Goal: Task Accomplishment & Management: Manage account settings

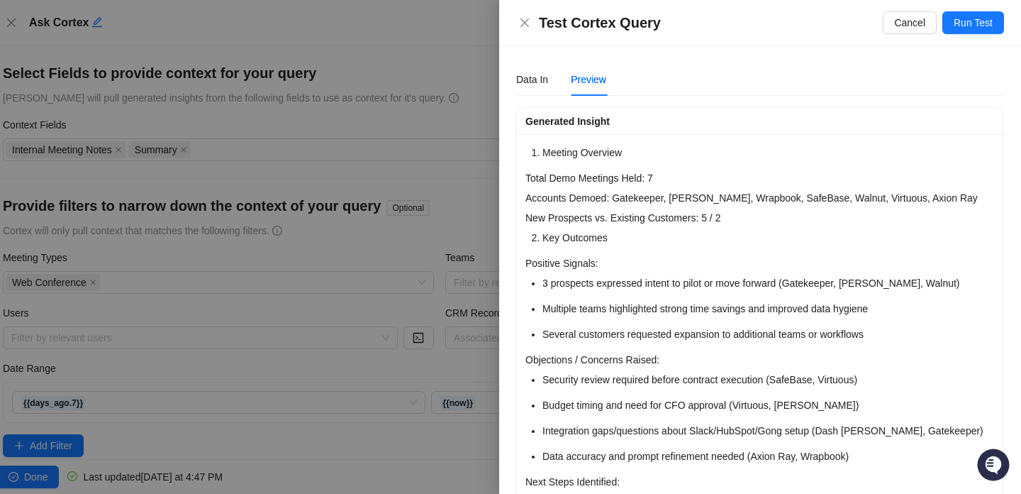
scroll to position [725, 0]
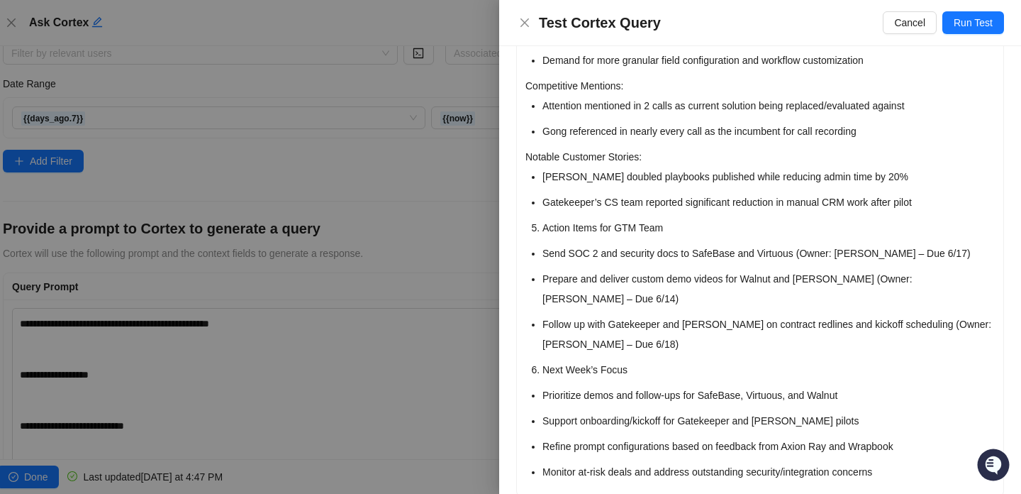
click at [471, 220] on div at bounding box center [510, 247] width 1021 height 494
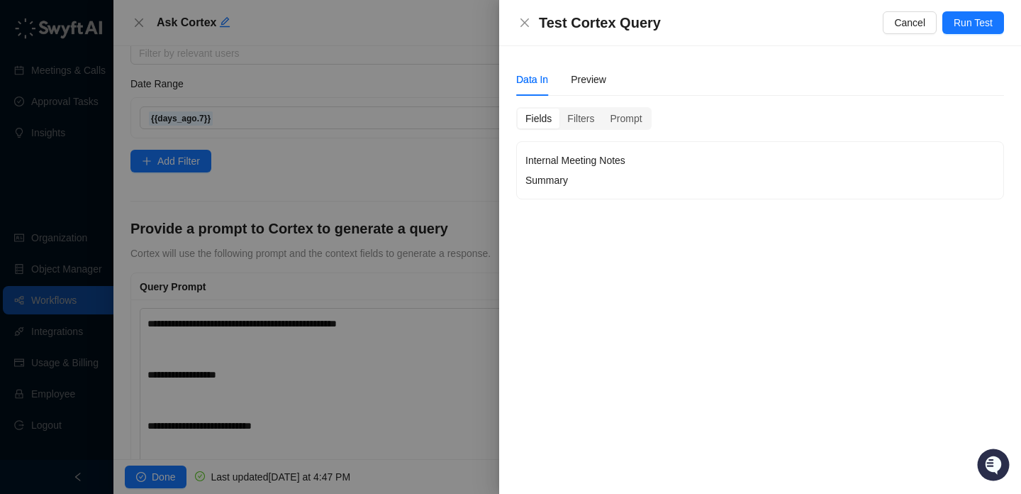
scroll to position [0, 0]
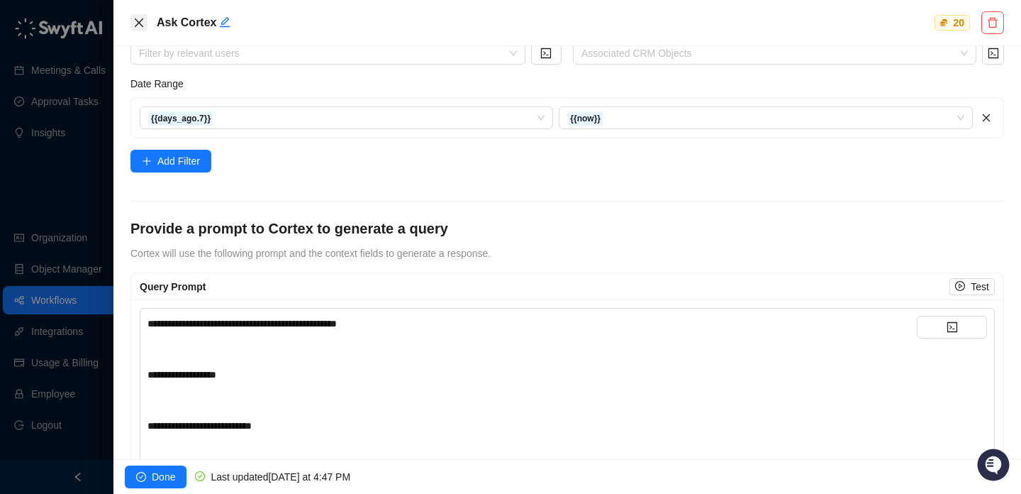
click at [143, 25] on icon "close" at bounding box center [138, 22] width 11 height 11
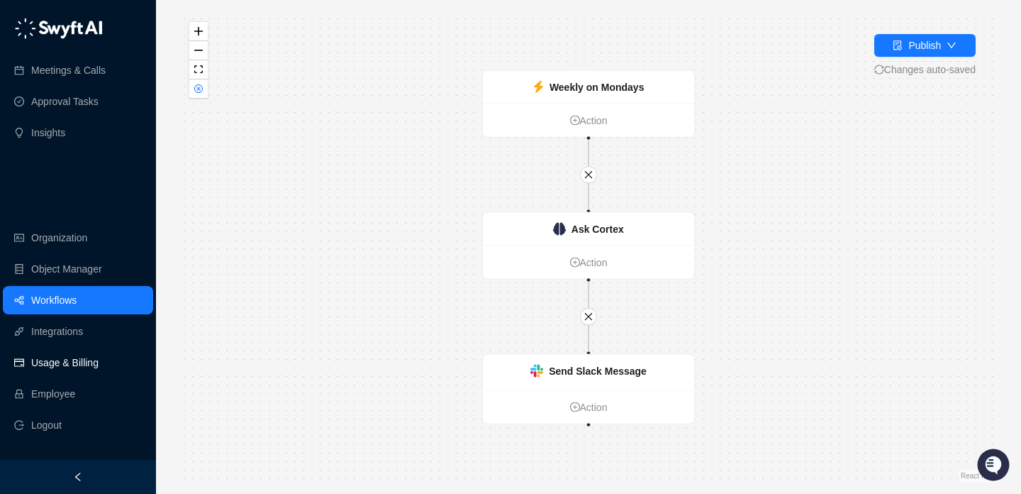
click at [99, 372] on link "Usage & Billing" at bounding box center [64, 362] width 67 height 28
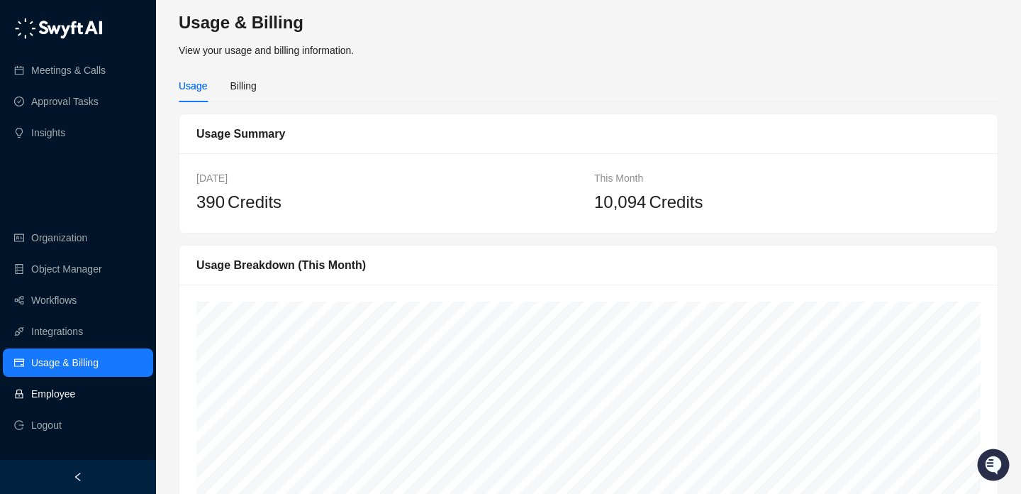
click at [75, 387] on link "Employee" at bounding box center [53, 393] width 44 height 28
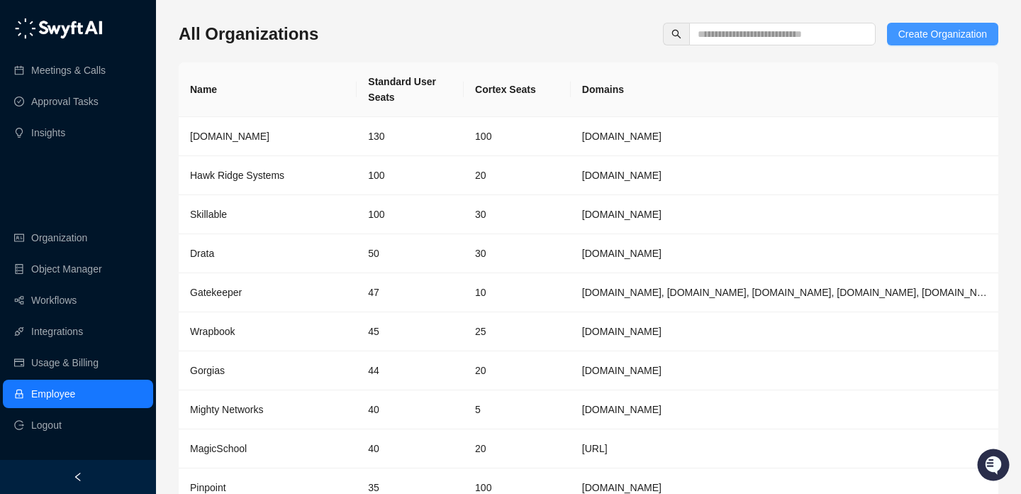
click at [911, 32] on span "Create Organization" at bounding box center [943, 34] width 89 height 16
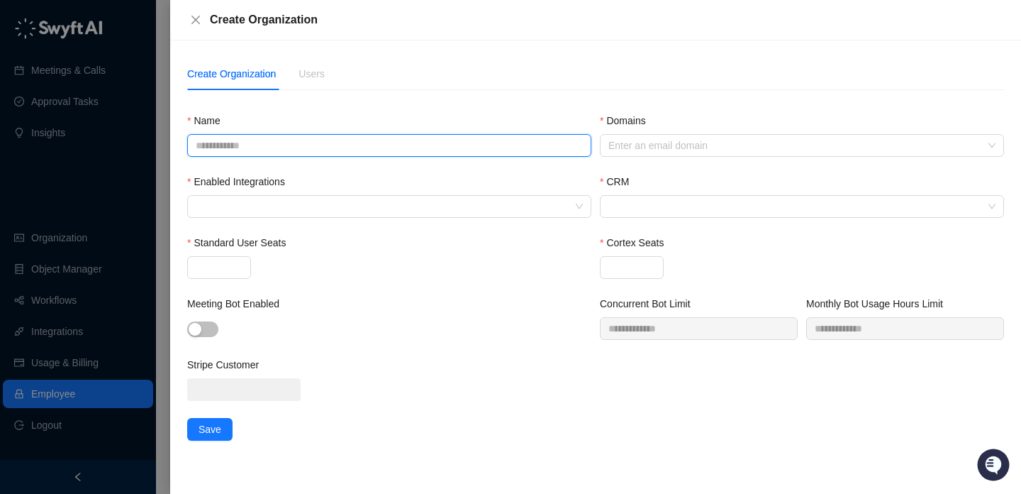
click at [394, 146] on input "Name" at bounding box center [389, 145] width 404 height 23
click at [389, 201] on div at bounding box center [382, 206] width 384 height 11
type input "********"
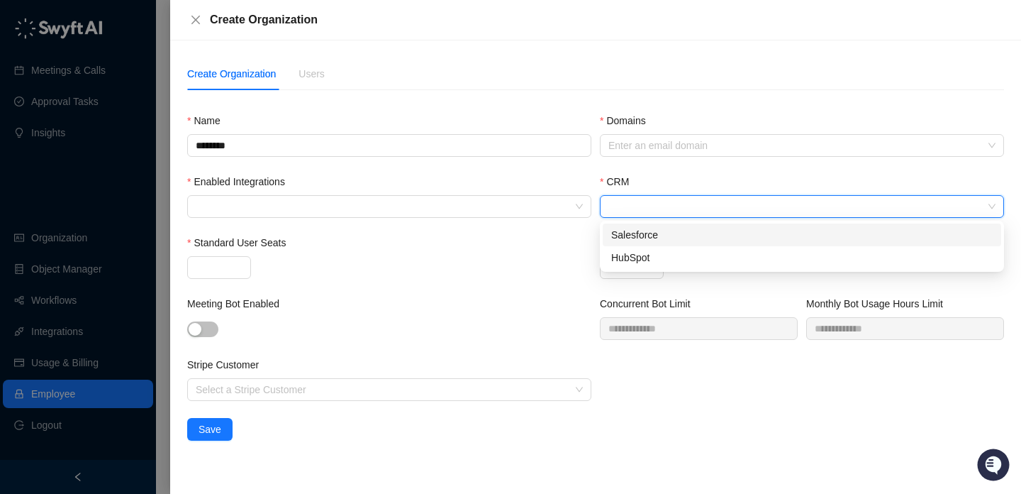
click at [632, 210] on input "CRM" at bounding box center [798, 206] width 379 height 21
click at [650, 152] on div "Enter an email domain" at bounding box center [802, 145] width 404 height 23
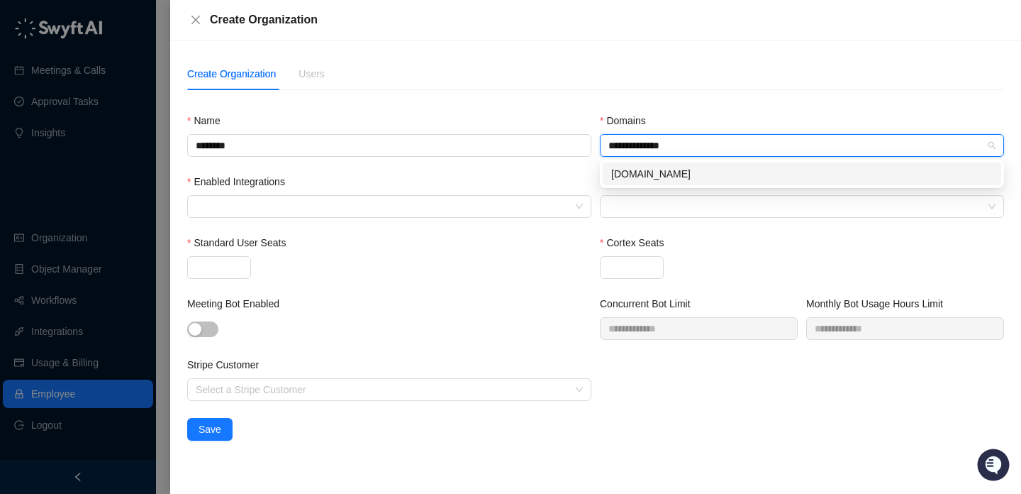
type input "**********"
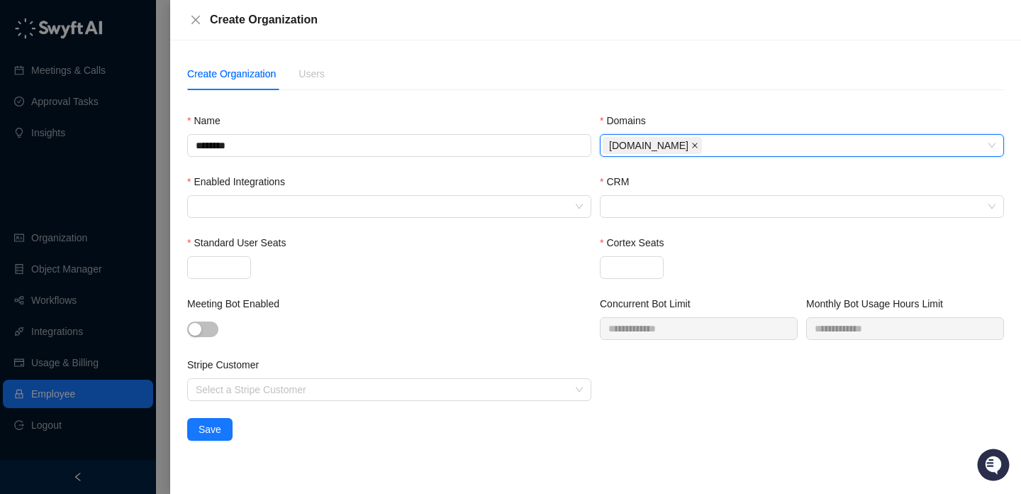
click at [692, 143] on icon "close" at bounding box center [695, 145] width 7 height 7
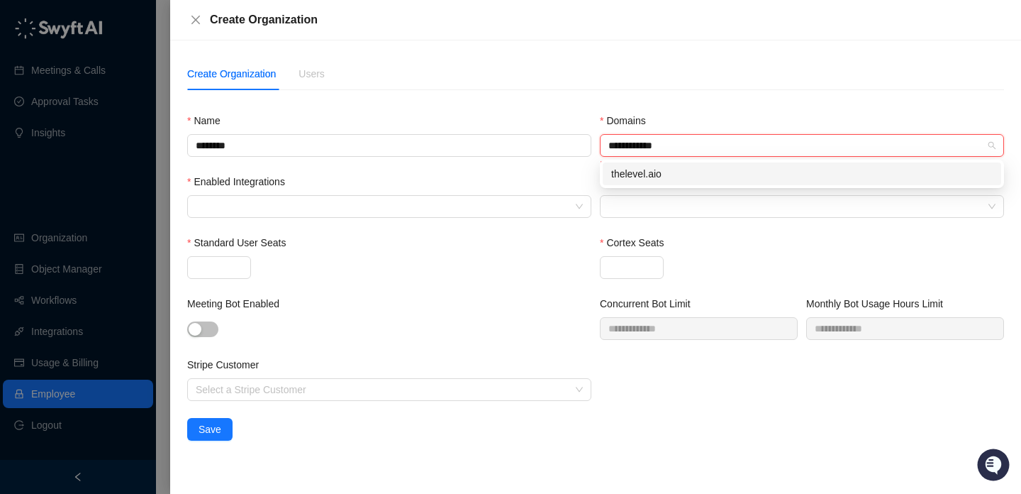
type input "**********"
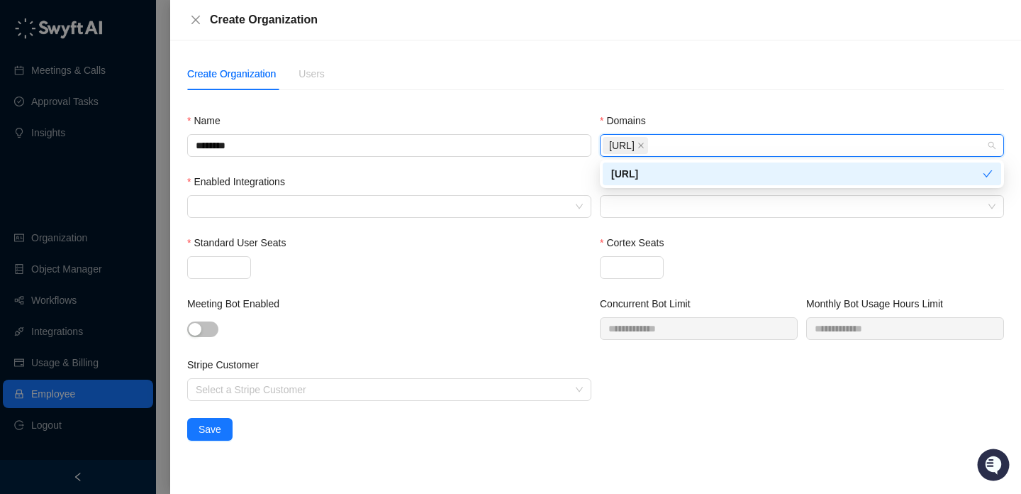
click at [566, 118] on div "Name" at bounding box center [389, 123] width 404 height 21
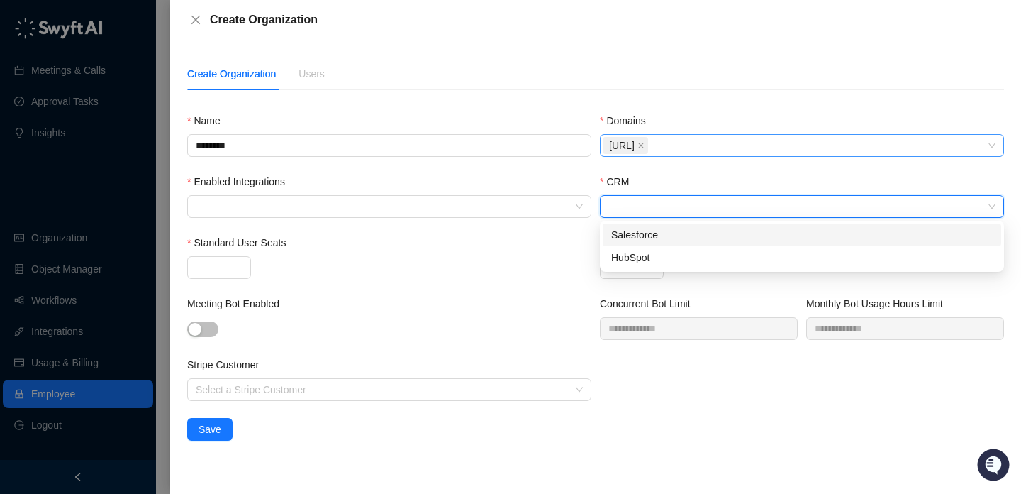
click at [679, 205] on input "CRM" at bounding box center [798, 206] width 379 height 21
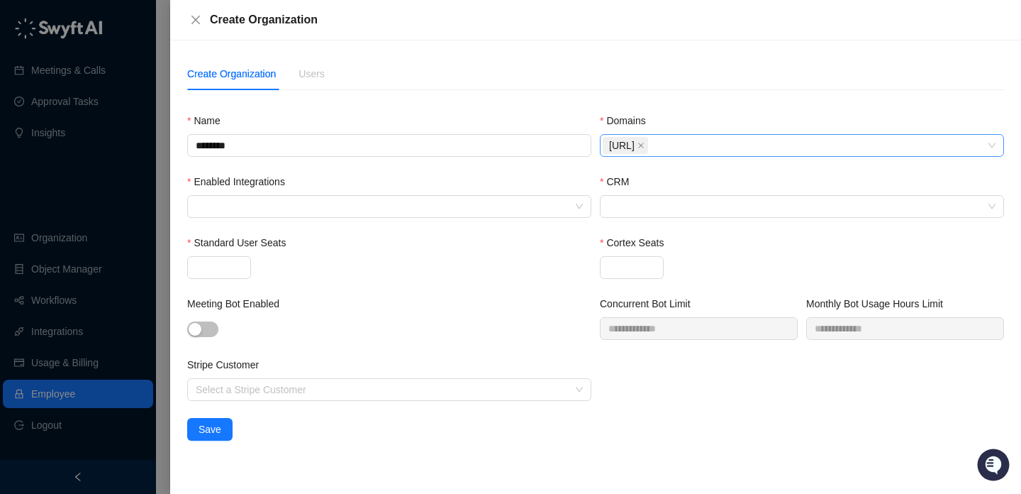
click at [272, 192] on div "Enabled Integrations" at bounding box center [389, 184] width 404 height 21
click at [272, 209] on div at bounding box center [382, 206] width 384 height 11
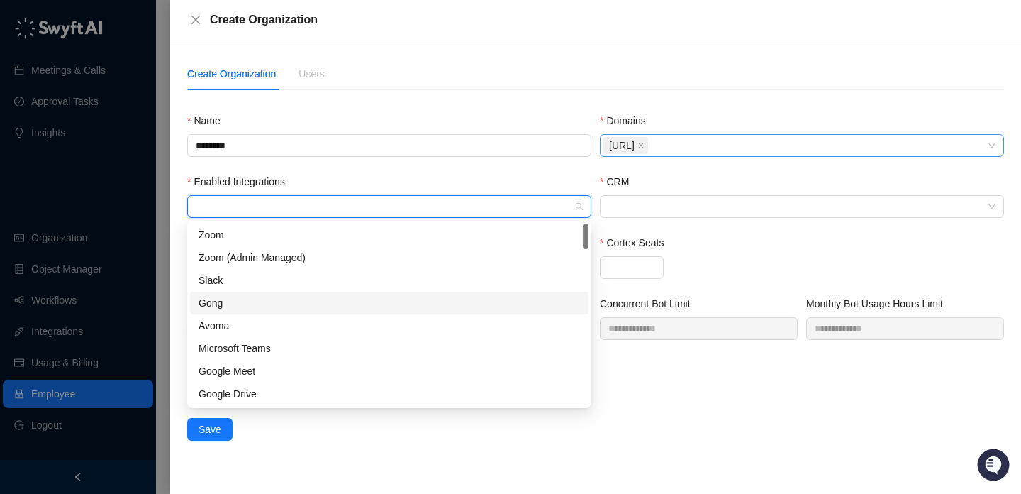
click at [273, 303] on div "Gong" at bounding box center [390, 303] width 382 height 16
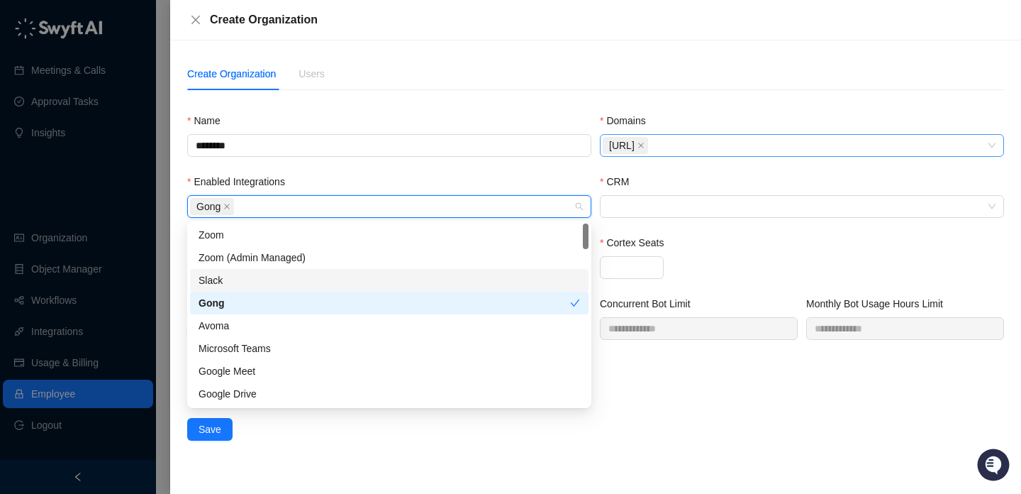
click at [279, 287] on div "Slack" at bounding box center [390, 280] width 382 height 16
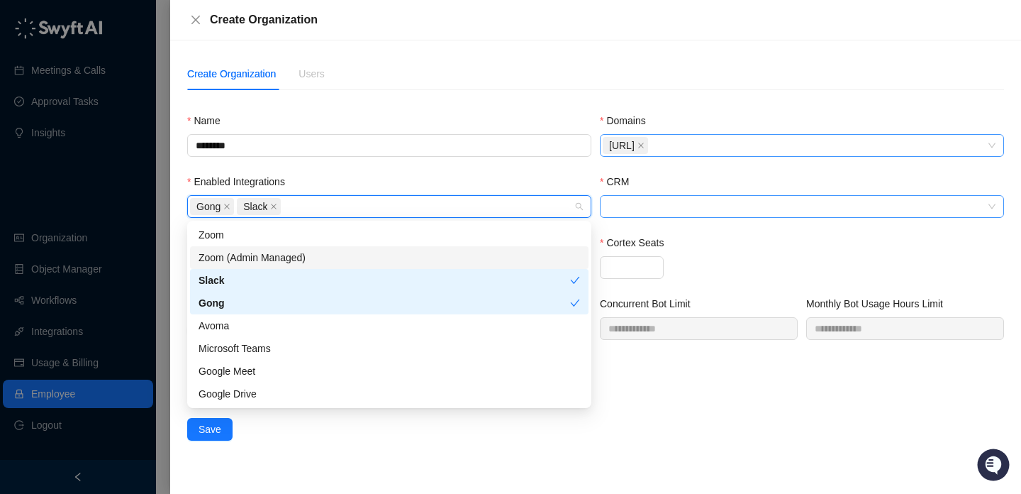
click at [678, 209] on input "CRM" at bounding box center [798, 206] width 379 height 21
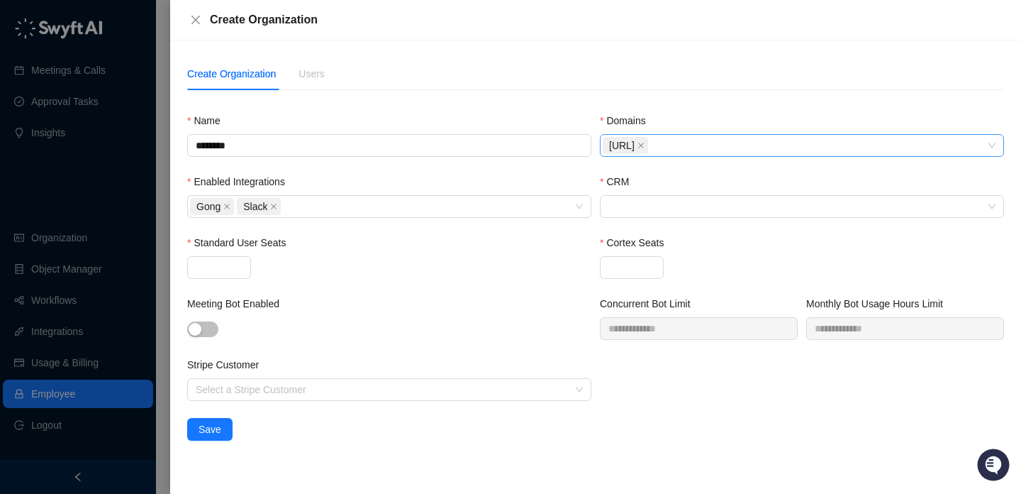
click at [594, 292] on div "Standard User Seats" at bounding box center [389, 265] width 413 height 61
click at [216, 269] on input "Standard User Seats" at bounding box center [219, 267] width 62 height 21
type input "**"
click at [604, 275] on input "Cortex Seats" at bounding box center [632, 267] width 62 height 21
type input "**"
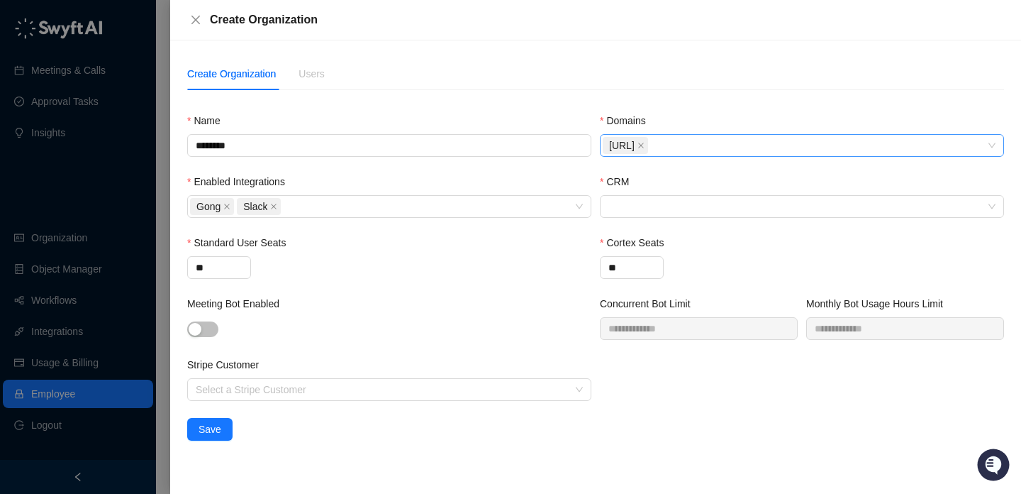
click at [482, 271] on div "**" at bounding box center [389, 267] width 404 height 23
click at [327, 210] on div "[PERSON_NAME]" at bounding box center [382, 206] width 384 height 20
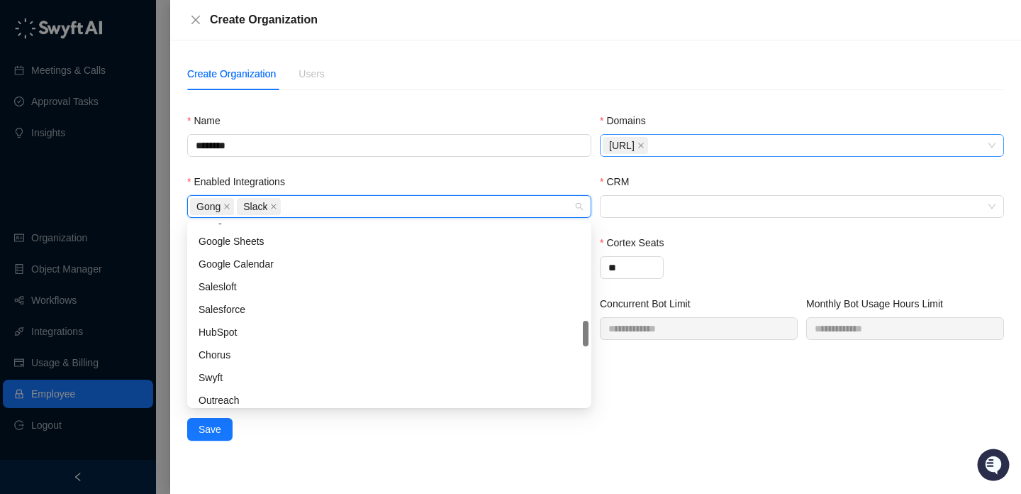
scroll to position [202, 0]
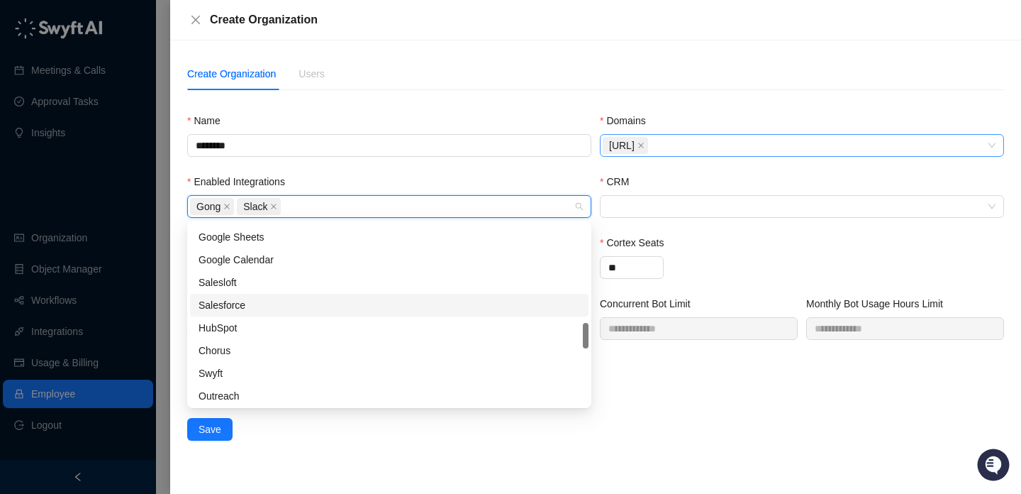
click at [253, 306] on div "Salesforce" at bounding box center [390, 305] width 382 height 16
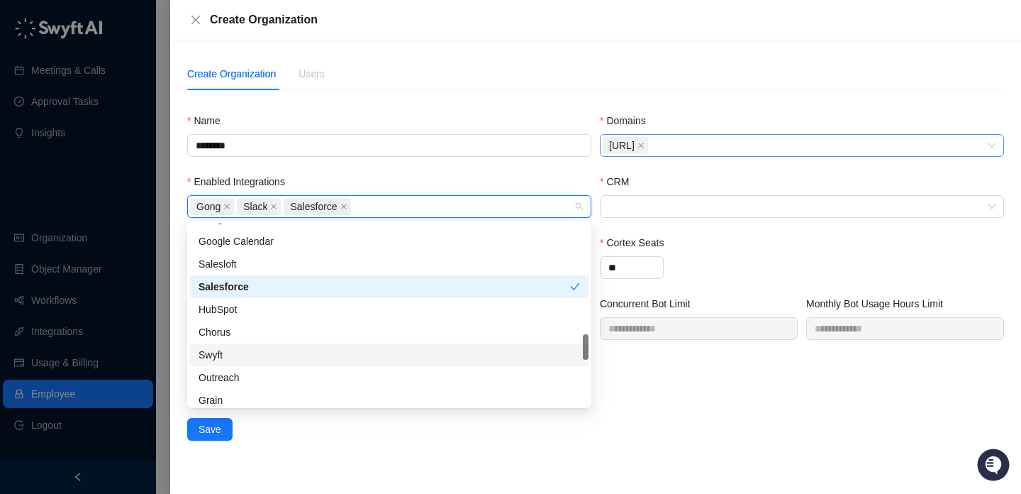
scroll to position [225, 0]
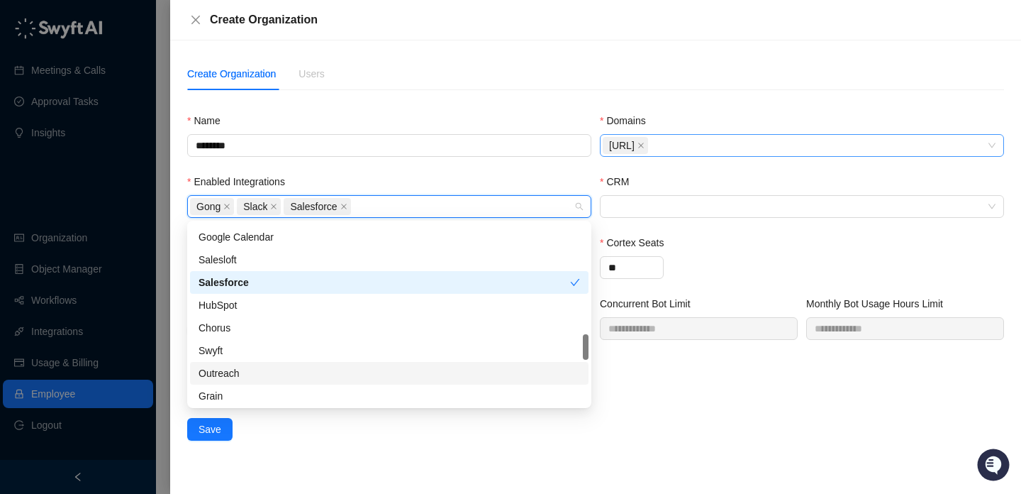
click at [325, 378] on div "Outreach" at bounding box center [390, 373] width 382 height 16
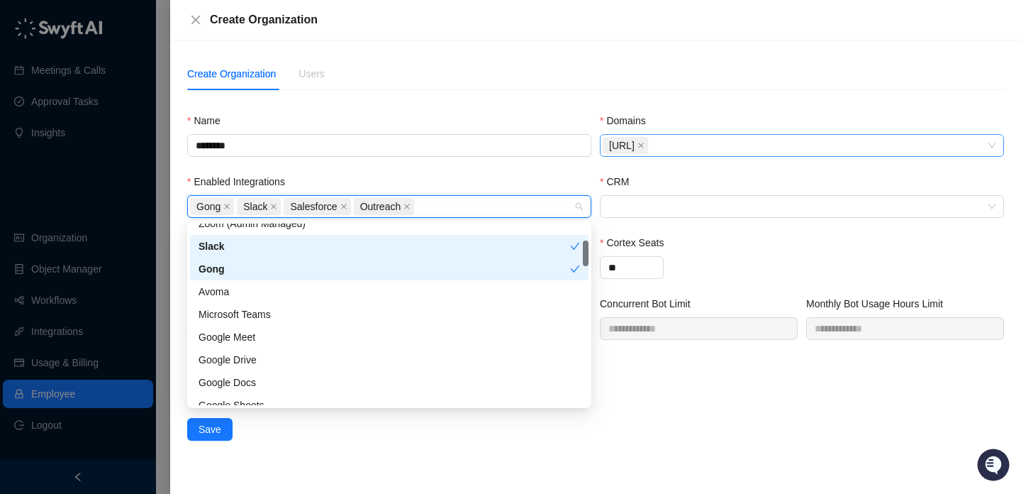
scroll to position [0, 0]
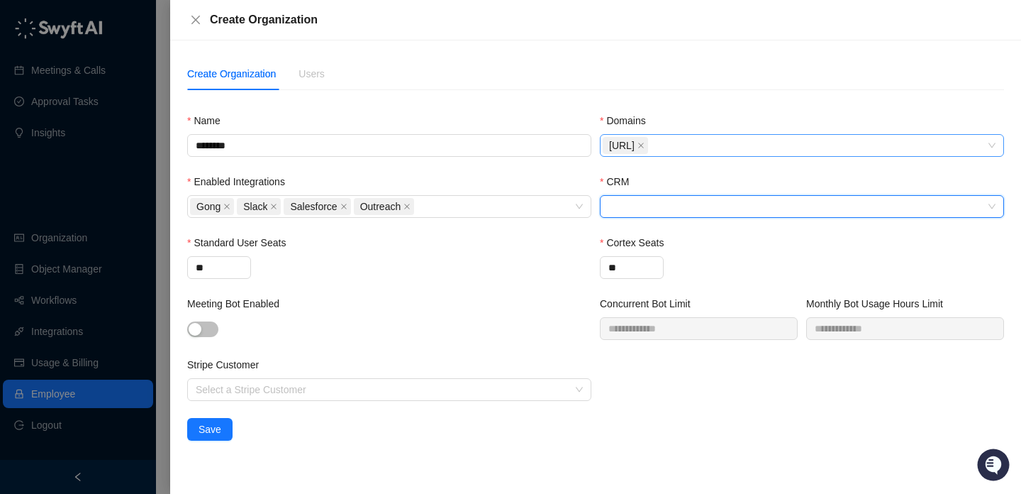
click at [657, 212] on input "CRM" at bounding box center [798, 206] width 379 height 21
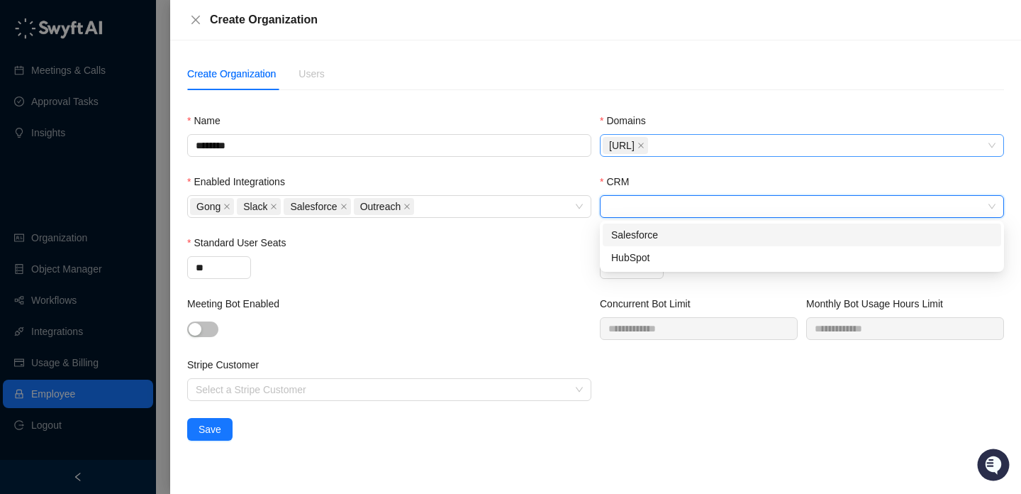
click at [655, 237] on div "Salesforce" at bounding box center [802, 235] width 382 height 16
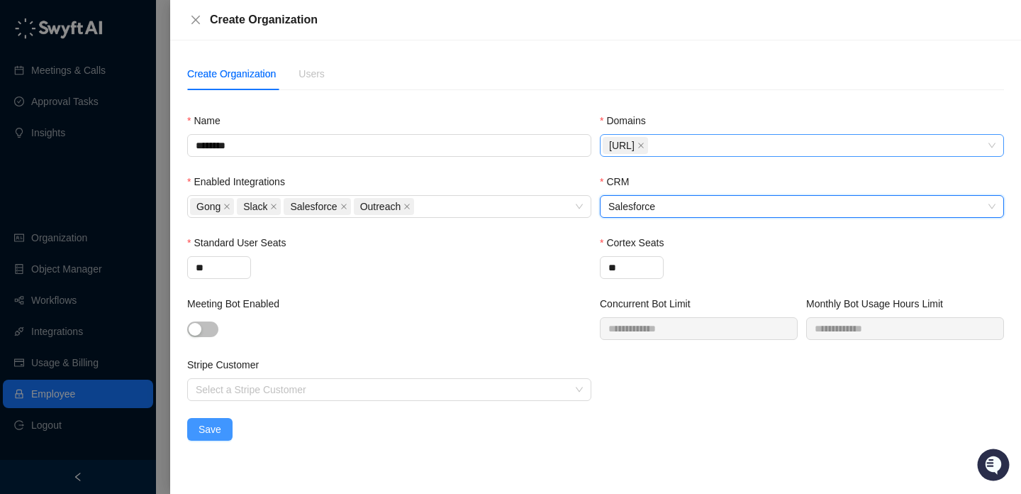
click at [214, 428] on span "Save" at bounding box center [210, 429] width 23 height 16
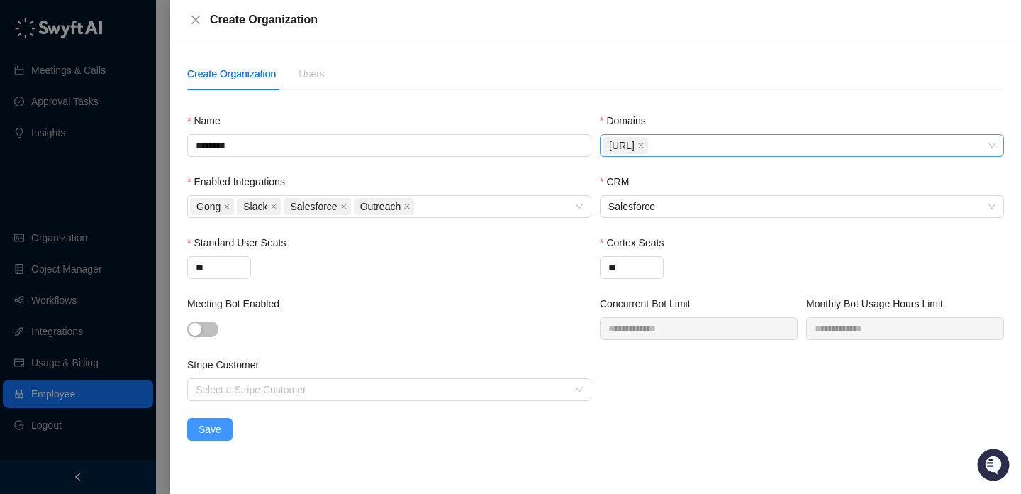
click at [211, 425] on span "Save" at bounding box center [210, 429] width 23 height 16
click at [213, 433] on span "Save" at bounding box center [210, 429] width 23 height 16
click at [207, 423] on span "Save" at bounding box center [210, 429] width 23 height 16
click at [101, 186] on div at bounding box center [510, 247] width 1021 height 494
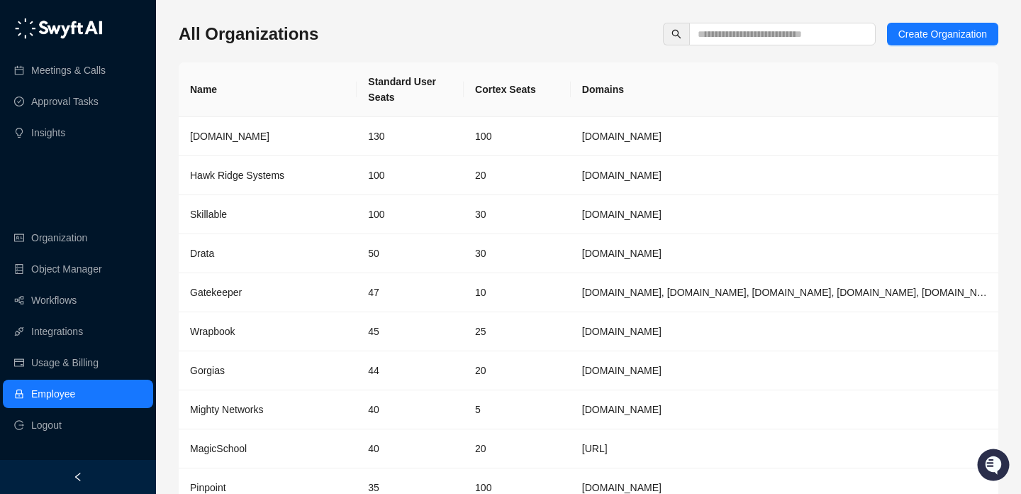
click at [925, 18] on div "All Organizations Create Organization Name Standard User Seats Cortex Seats Dom…" at bounding box center [589, 281] width 820 height 541
click at [926, 28] on span "Create Organization" at bounding box center [943, 34] width 89 height 16
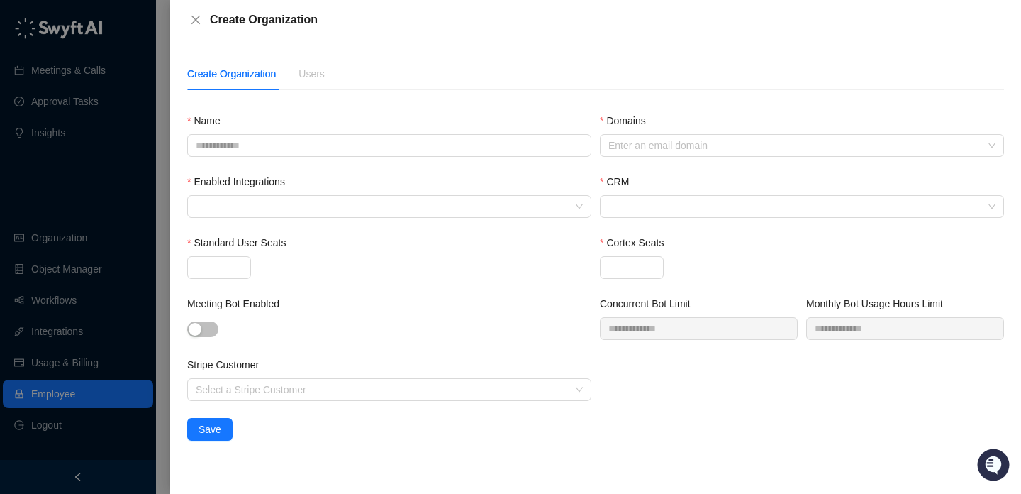
click at [72, 277] on div at bounding box center [510, 247] width 1021 height 494
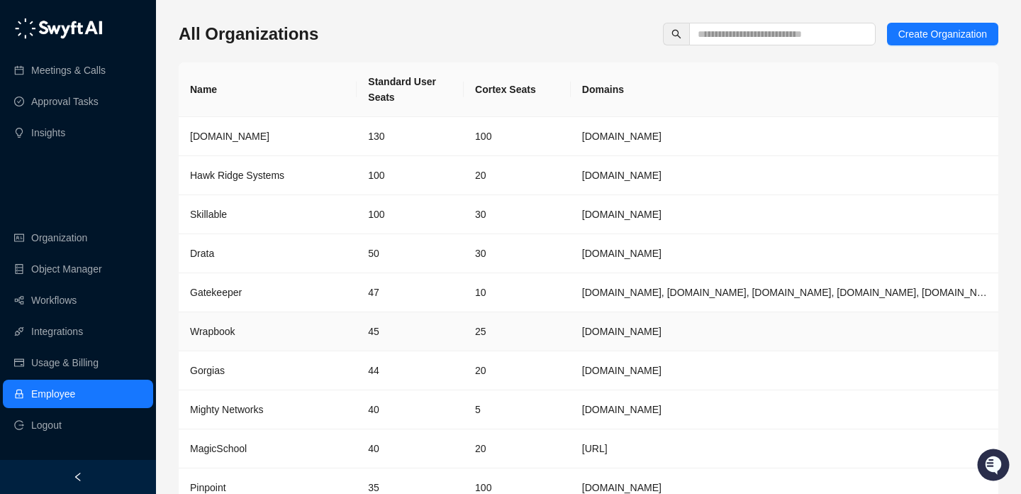
click at [433, 326] on td "45" at bounding box center [410, 331] width 107 height 39
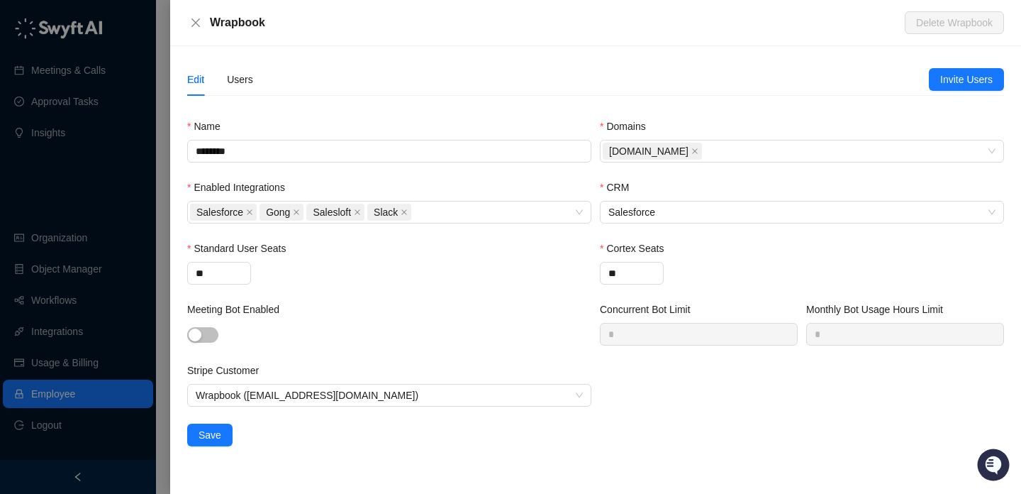
click at [75, 243] on div at bounding box center [510, 247] width 1021 height 494
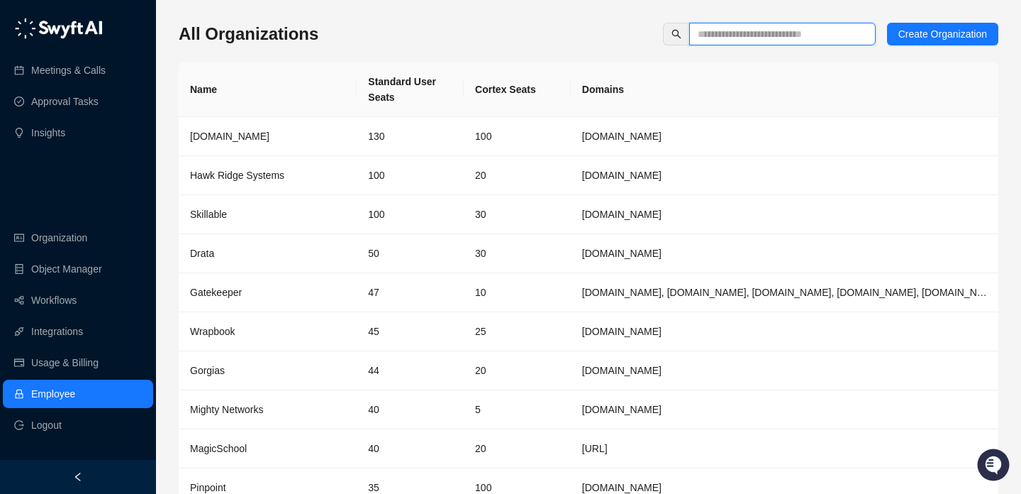
click at [767, 35] on input "text" at bounding box center [777, 34] width 158 height 16
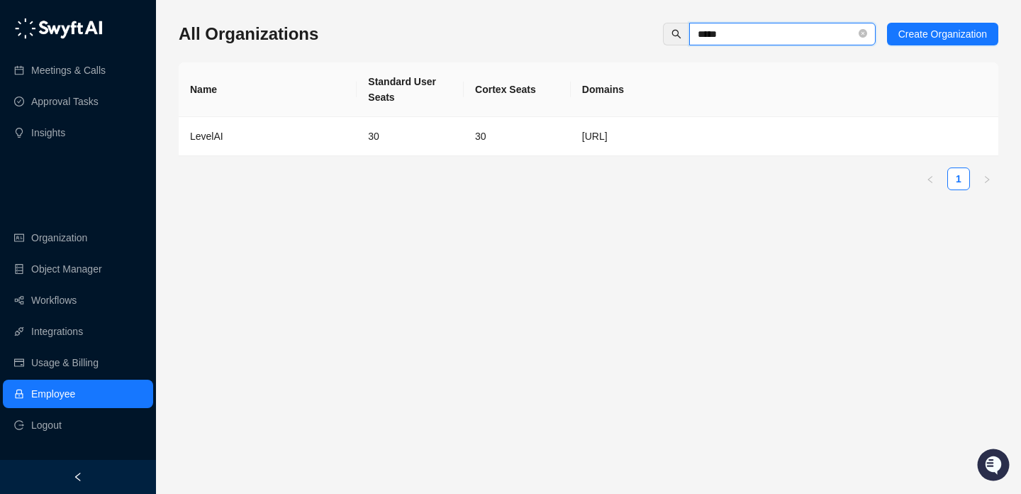
type input "*****"
click at [454, 145] on td "30" at bounding box center [410, 136] width 107 height 39
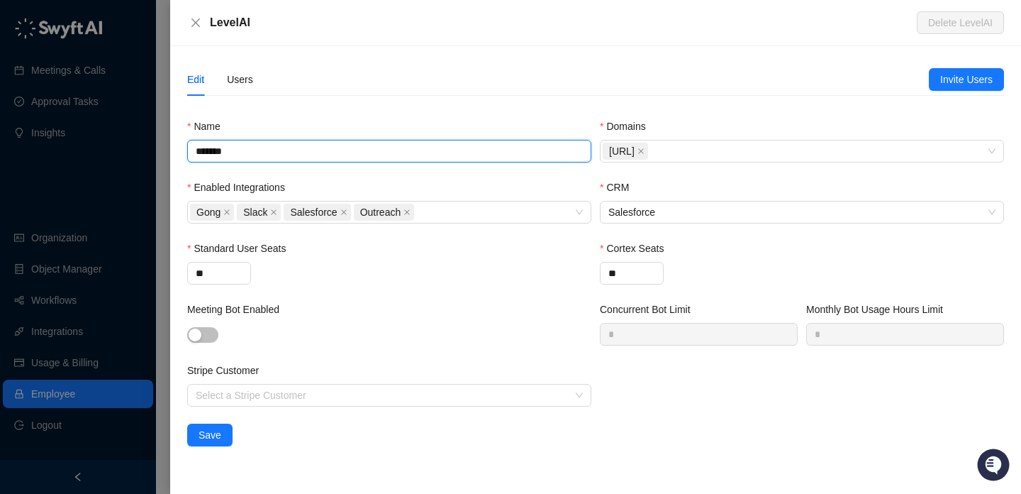
click at [219, 150] on input "*******" at bounding box center [389, 151] width 404 height 23
type input "********"
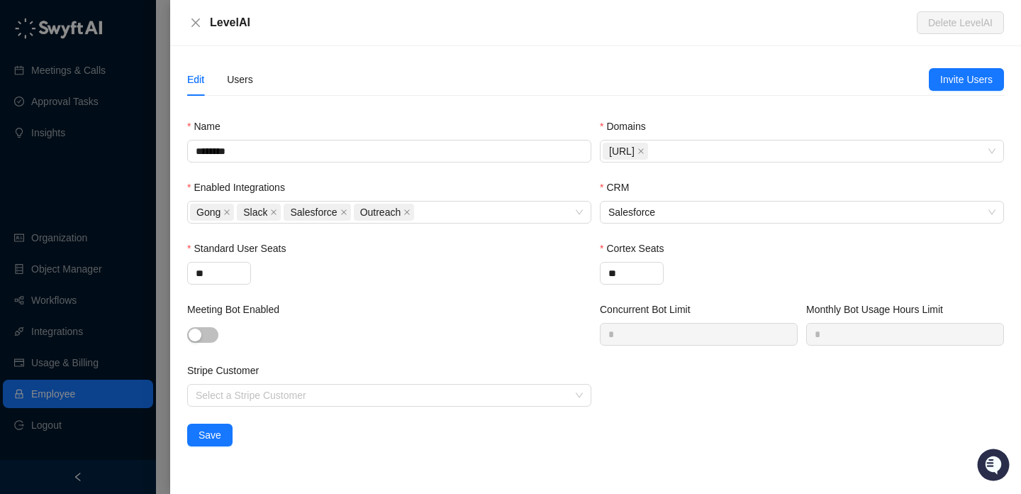
click at [360, 303] on div "Meeting Bot Enabled" at bounding box center [389, 311] width 404 height 21
click at [213, 446] on div "Edit Users Invite Users Name ******** Domains [URL] Enabled Integrations Gong S…" at bounding box center [595, 270] width 851 height 448
click at [218, 435] on span "Save" at bounding box center [210, 435] width 23 height 16
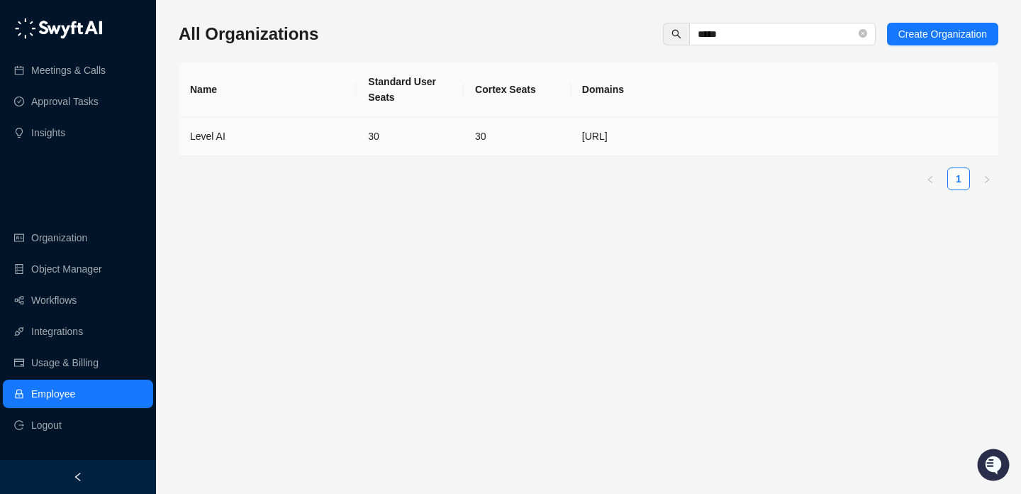
click at [516, 133] on td "30" at bounding box center [517, 136] width 107 height 39
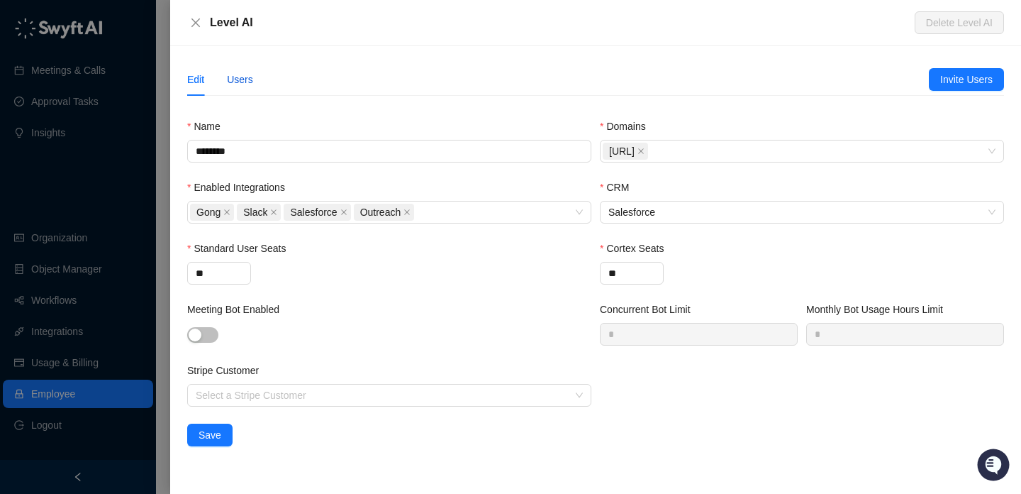
click at [247, 84] on div "Users" at bounding box center [240, 80] width 26 height 16
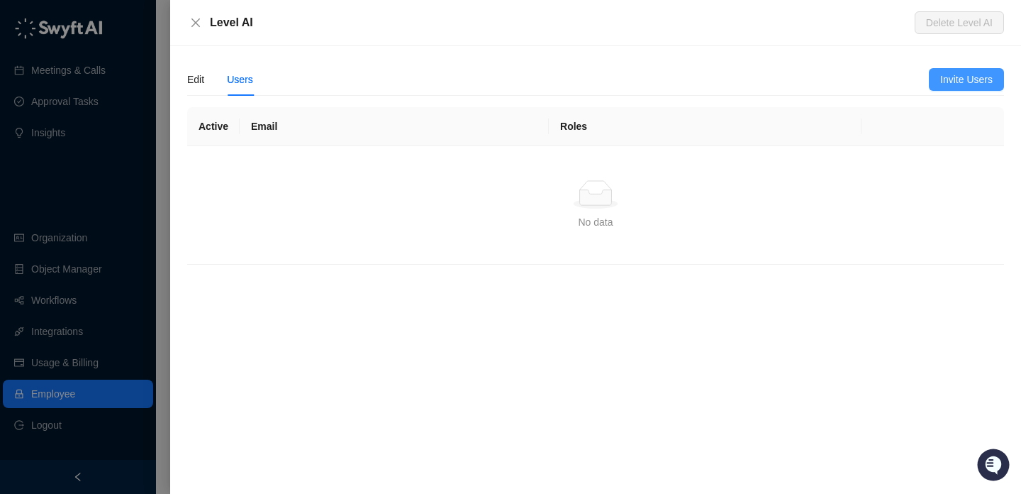
click at [984, 74] on span "Invite Users" at bounding box center [967, 80] width 52 height 16
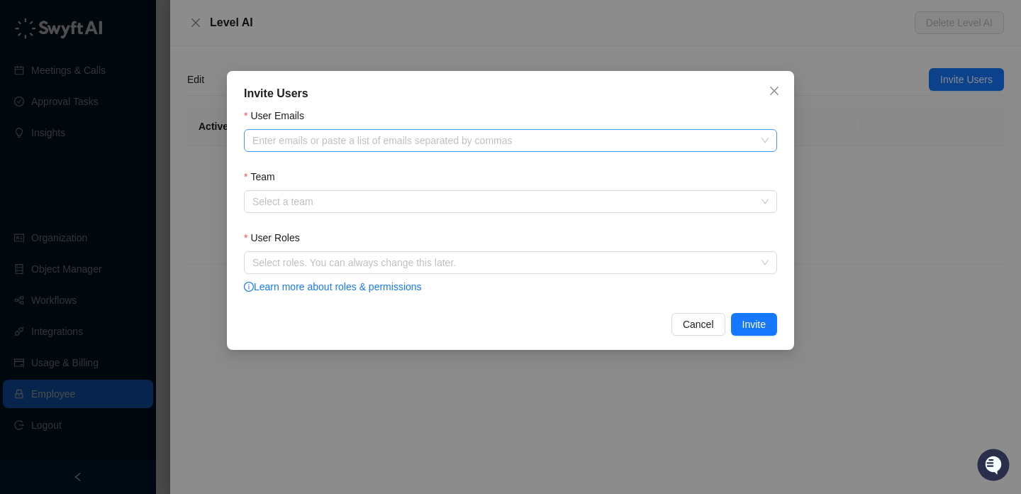
click at [419, 135] on div at bounding box center [503, 140] width 513 height 11
paste input "**********"
type input "**********"
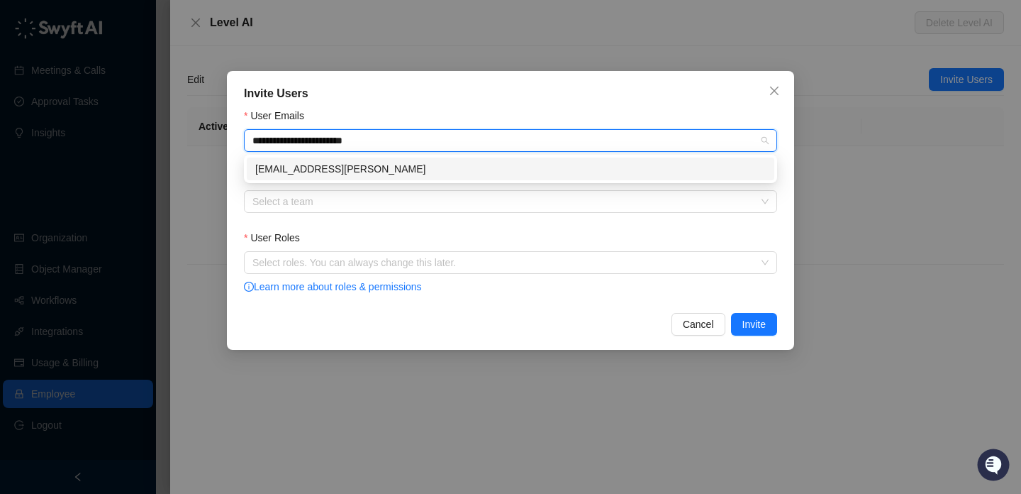
click at [547, 170] on div "[EMAIL_ADDRESS][PERSON_NAME]" at bounding box center [510, 169] width 511 height 16
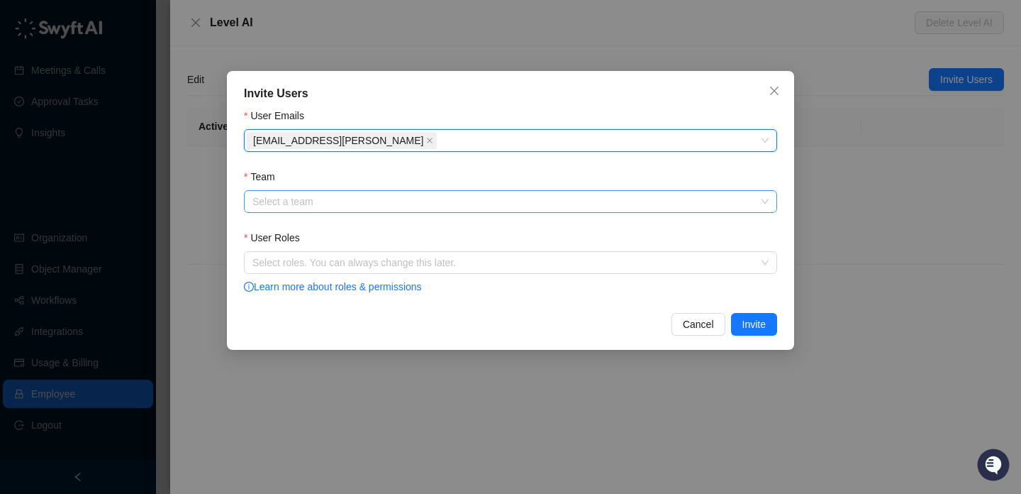
click at [528, 201] on input "Team" at bounding box center [507, 201] width 508 height 21
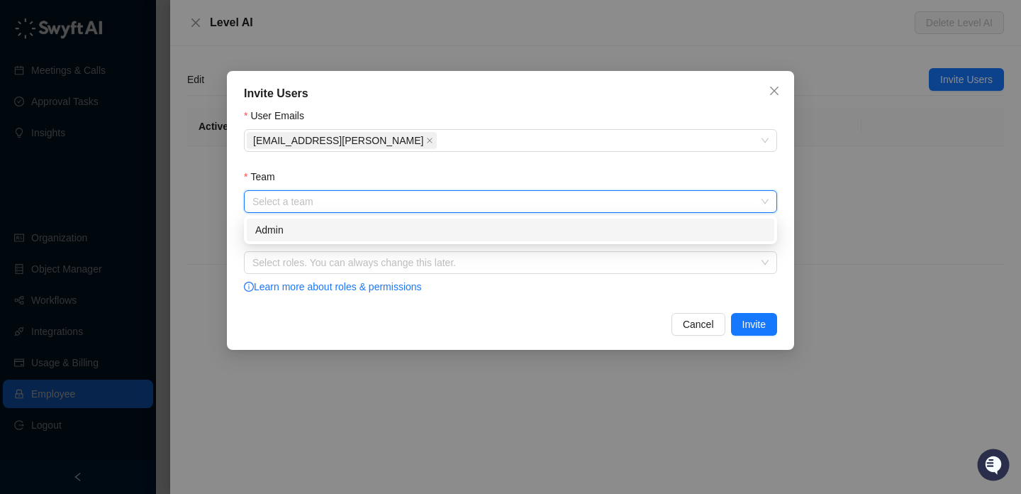
click at [509, 237] on div "Admin" at bounding box center [510, 230] width 511 height 16
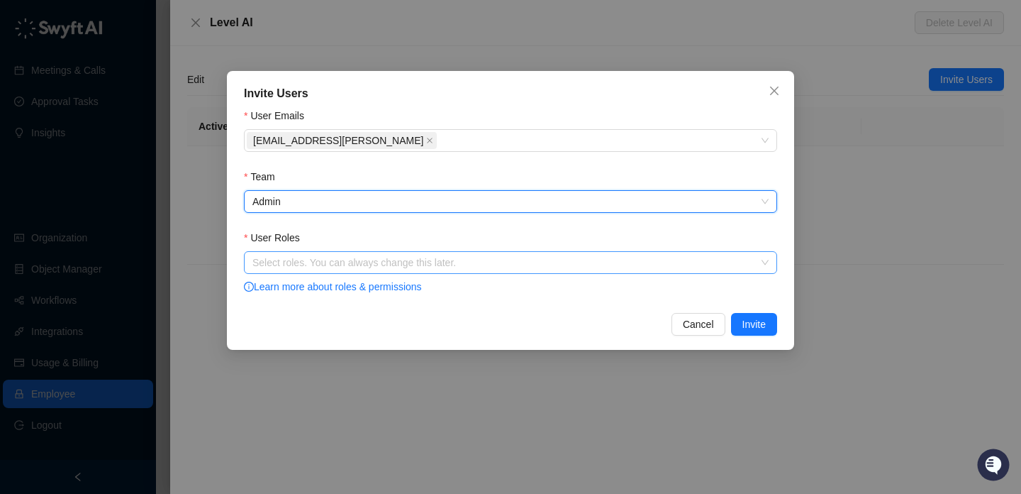
click at [509, 271] on div "Select roles. You can always change this later." at bounding box center [510, 262] width 533 height 23
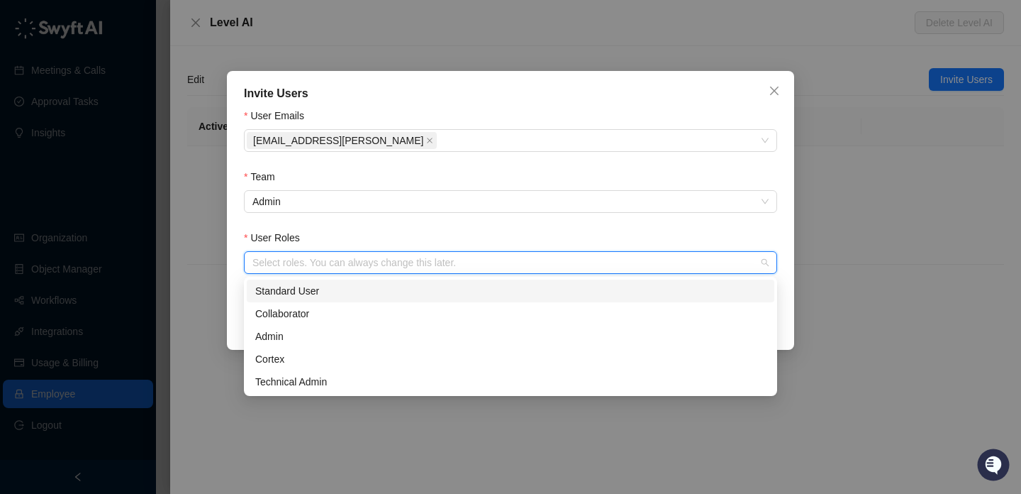
click at [465, 292] on div "Standard User" at bounding box center [510, 291] width 511 height 16
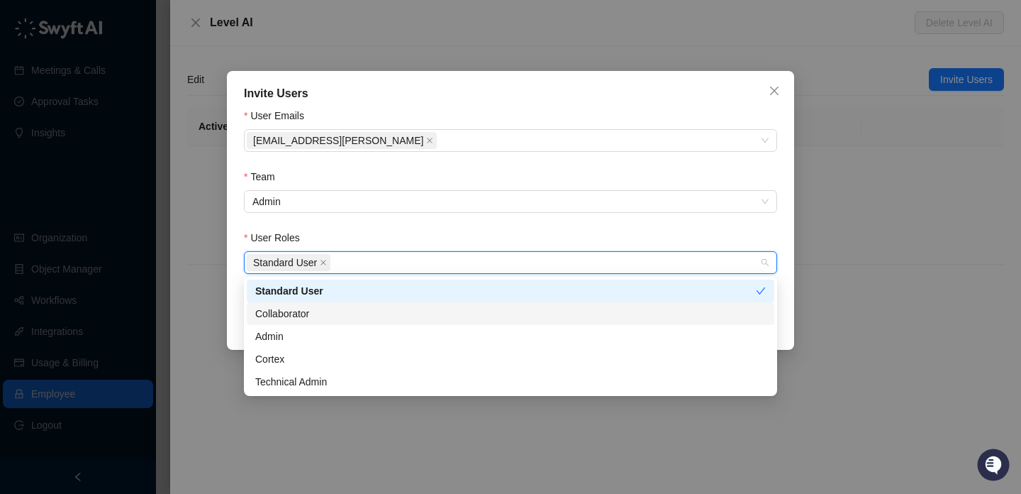
click at [461, 314] on div "Collaborator" at bounding box center [510, 314] width 511 height 16
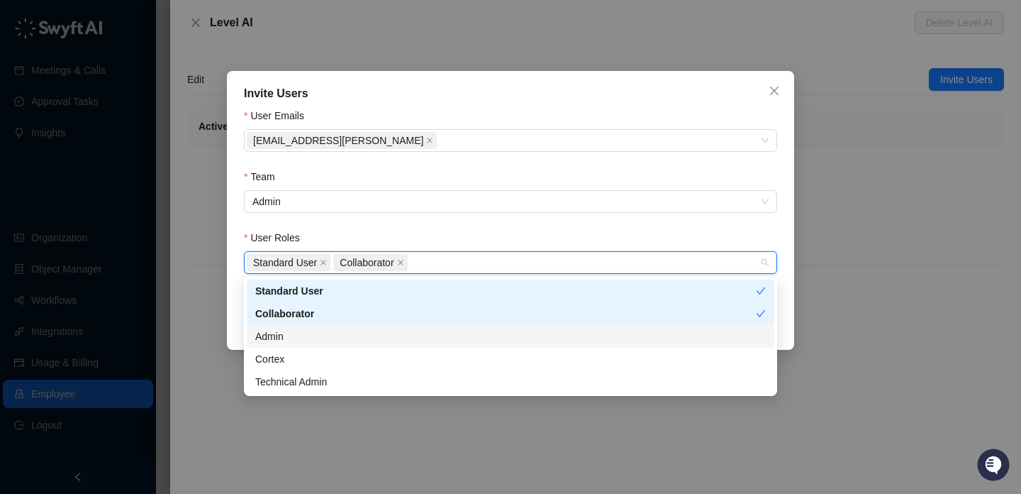
click at [457, 333] on div "Admin" at bounding box center [510, 336] width 511 height 16
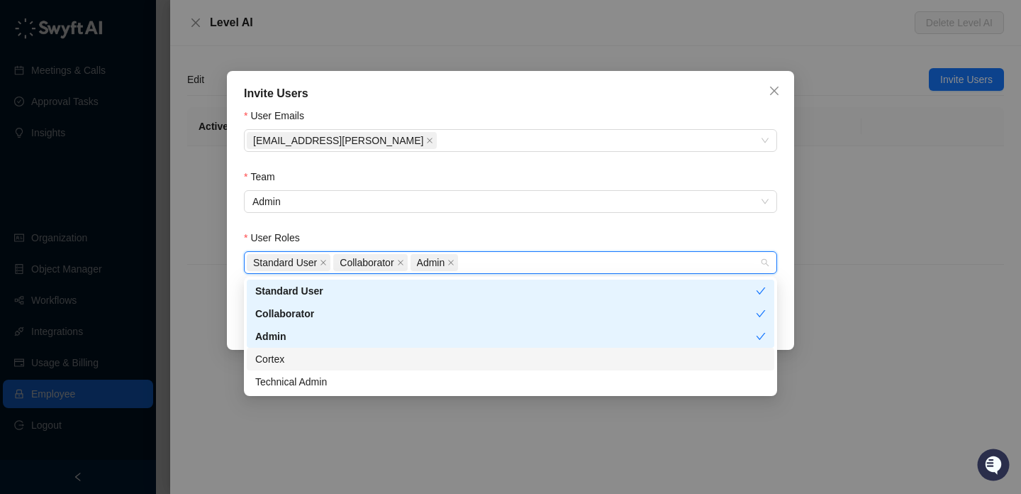
click at [457, 359] on div "Cortex" at bounding box center [510, 359] width 511 height 16
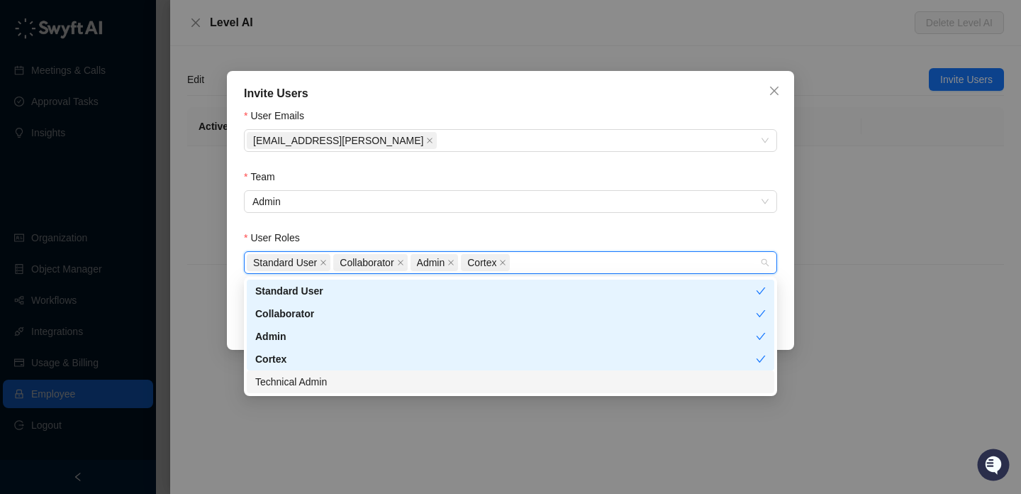
click at [457, 380] on div "Technical Admin" at bounding box center [510, 382] width 511 height 16
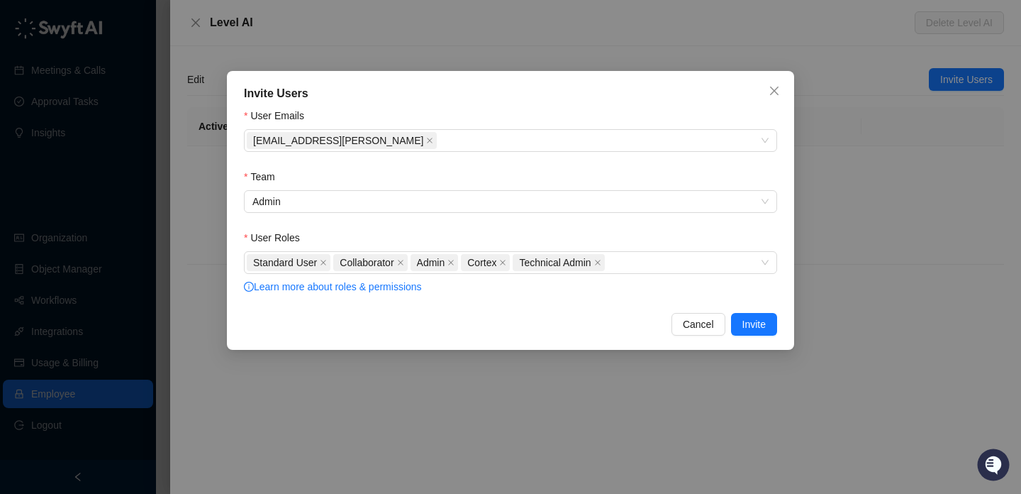
click at [529, 230] on div "User Roles" at bounding box center [510, 240] width 533 height 21
click at [419, 143] on div "[EMAIL_ADDRESS][PERSON_NAME]" at bounding box center [503, 141] width 513 height 20
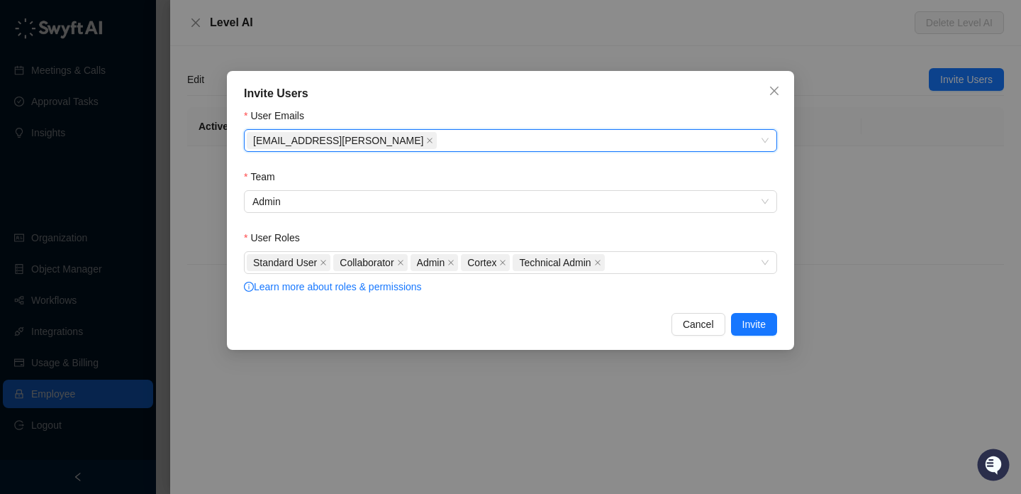
paste input "**********"
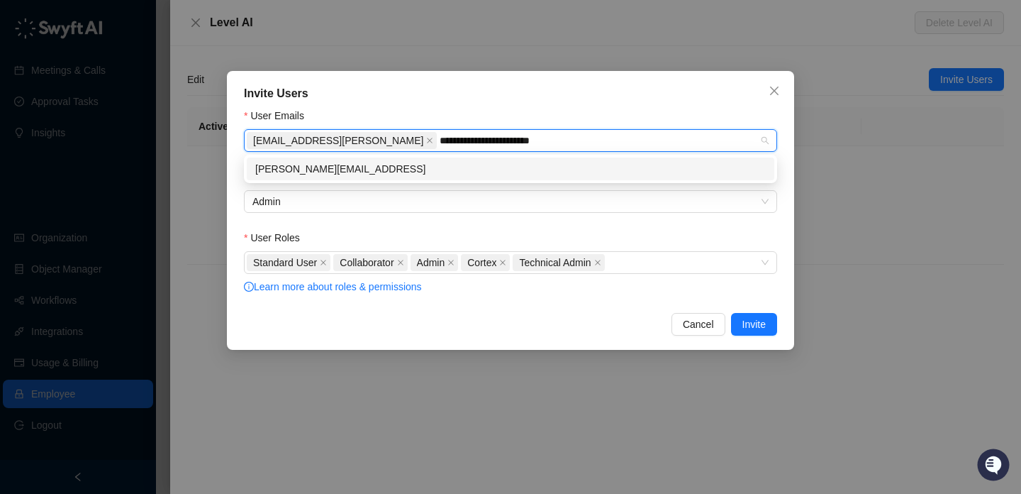
type input "**********"
click at [540, 156] on body "Meetings & Calls Approval Tasks Insights Organization Object Manager Workflows …" at bounding box center [510, 247] width 1021 height 494
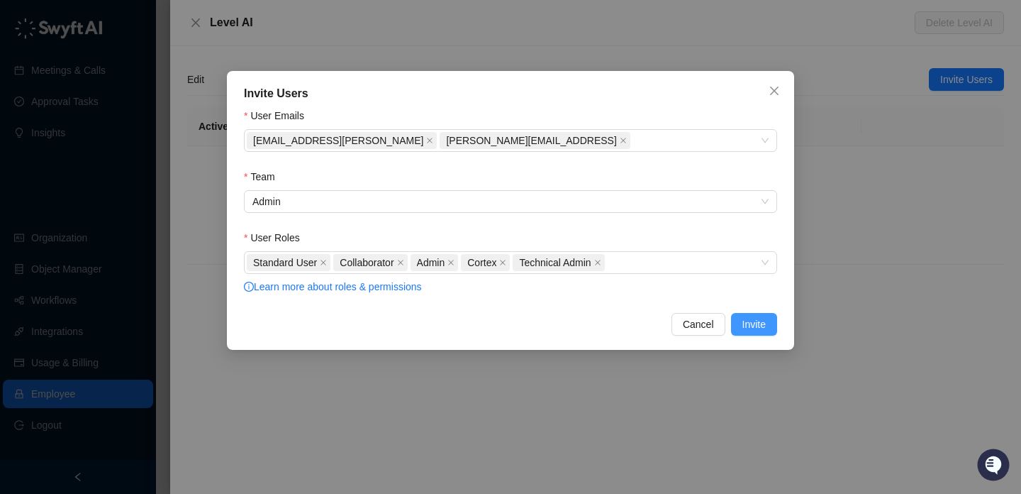
click at [736, 326] on button "Invite" at bounding box center [754, 324] width 46 height 23
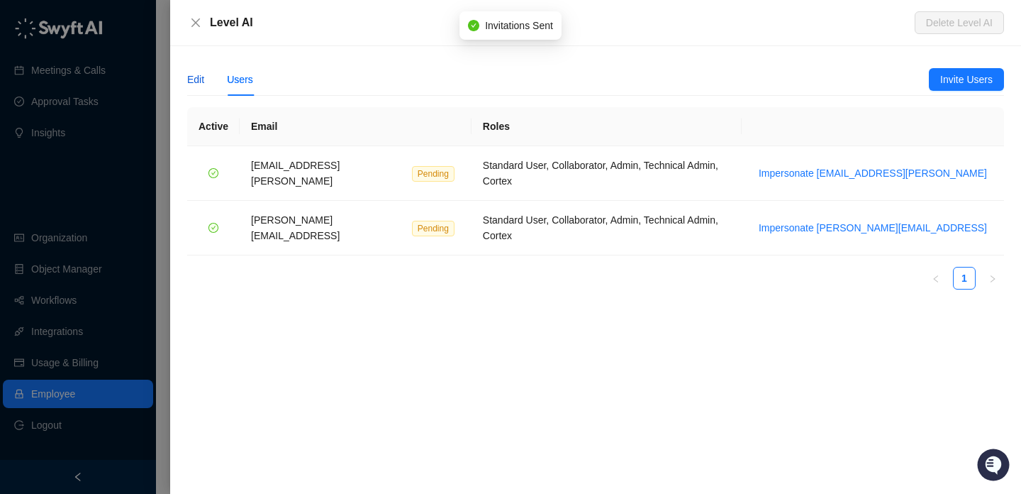
click at [194, 79] on div "Edit" at bounding box center [195, 80] width 17 height 16
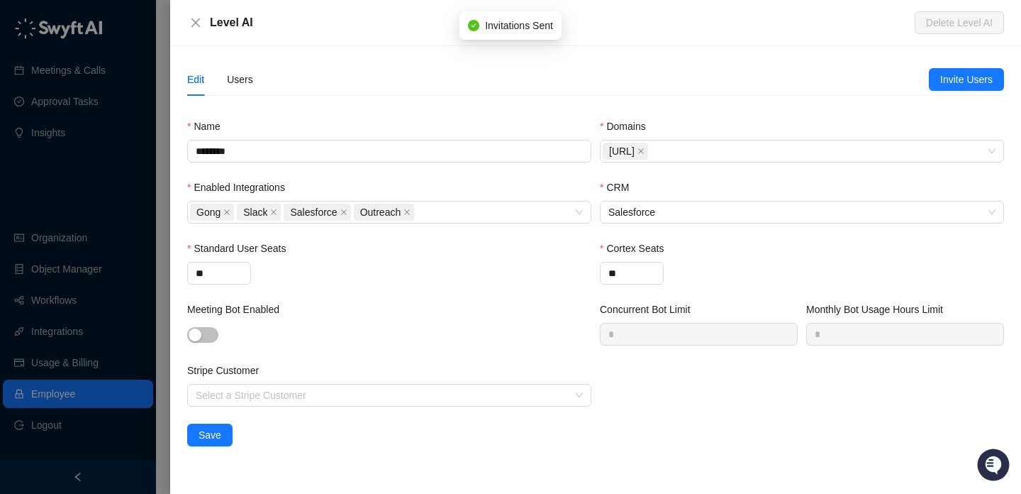
click at [105, 213] on div at bounding box center [510, 247] width 1021 height 494
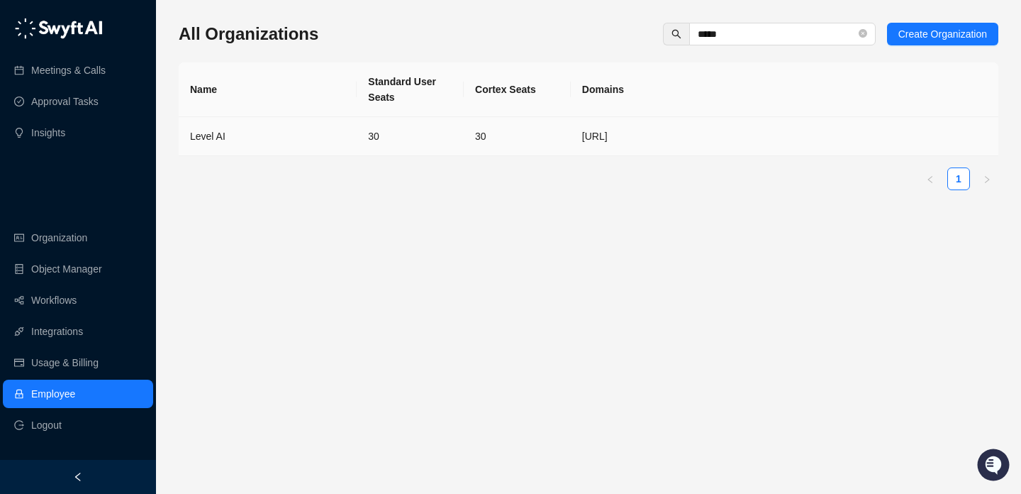
click at [340, 125] on td "Level AI" at bounding box center [268, 136] width 178 height 39
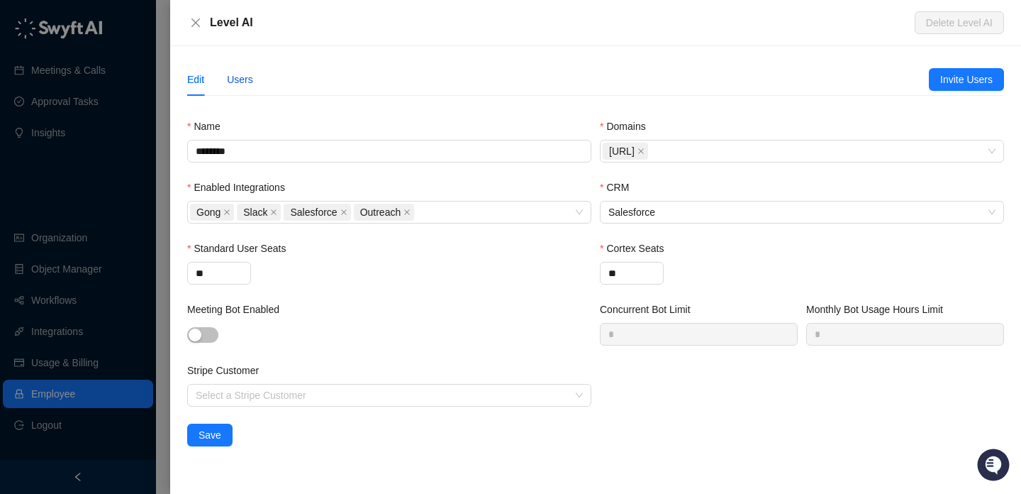
click at [233, 76] on div "Users" at bounding box center [240, 80] width 26 height 16
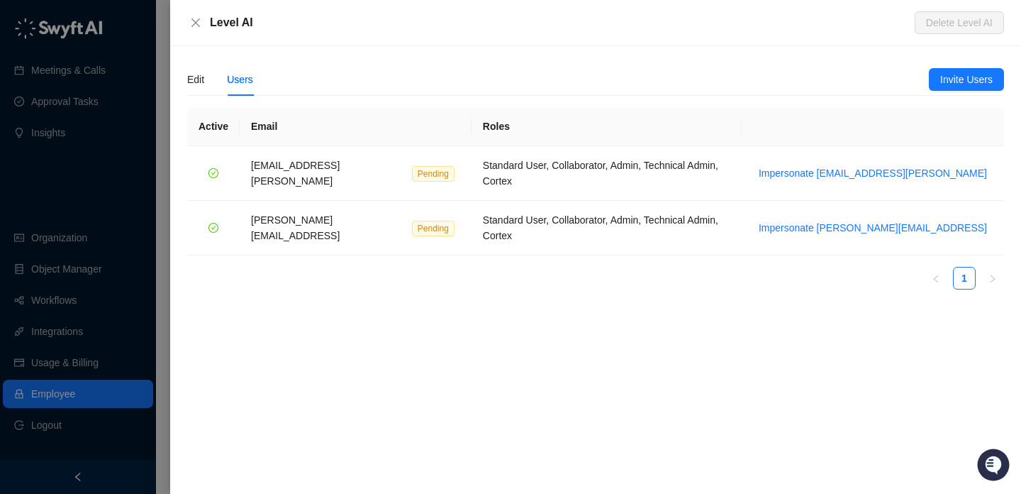
click at [103, 222] on div at bounding box center [510, 247] width 1021 height 494
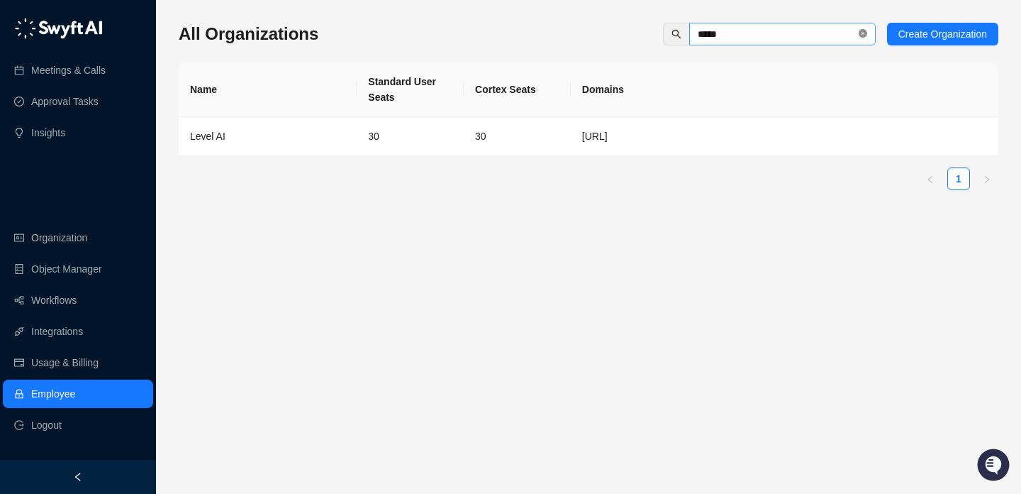
click at [860, 30] on icon "close-circle" at bounding box center [863, 33] width 9 height 9
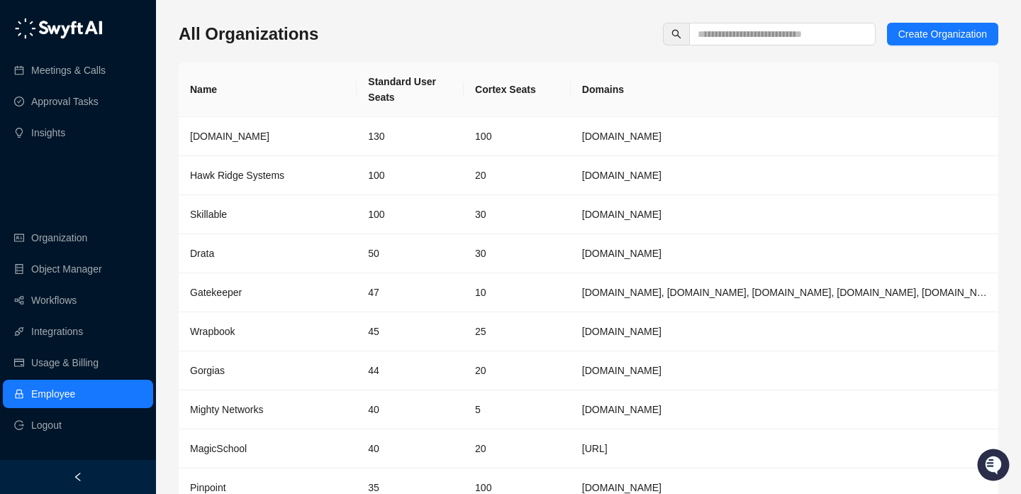
click at [487, 2] on div "All Organizations Create Organization Name Standard User Seats Cortex Seats Dom…" at bounding box center [588, 282] width 865 height 564
click at [536, 35] on div "All Organizations Create Organization" at bounding box center [589, 34] width 820 height 23
click at [784, 33] on input "text" at bounding box center [777, 34] width 158 height 16
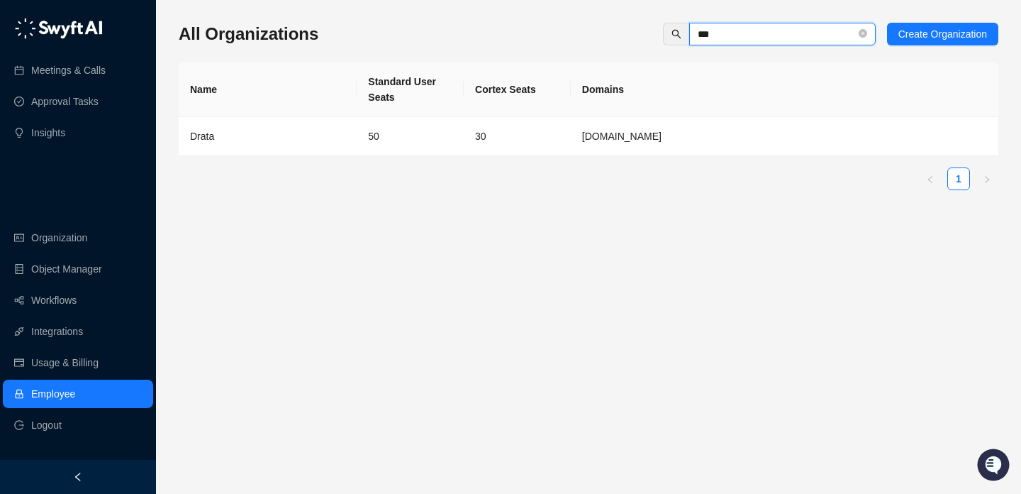
type input "***"
click at [505, 143] on td "30" at bounding box center [517, 136] width 107 height 39
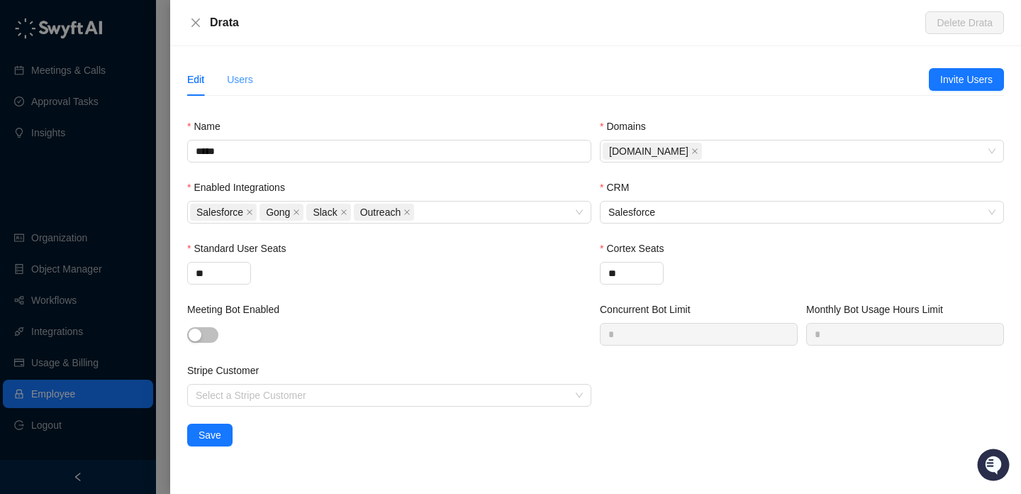
click at [248, 70] on div "Users" at bounding box center [240, 79] width 26 height 33
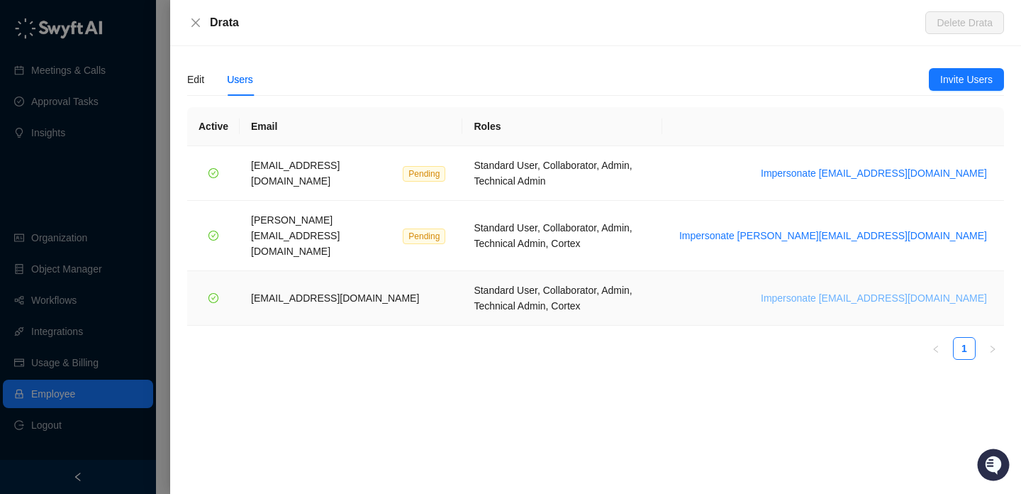
click at [876, 290] on span "Impersonate [EMAIL_ADDRESS][DOMAIN_NAME]" at bounding box center [874, 298] width 226 height 16
